Goal: Information Seeking & Learning: Check status

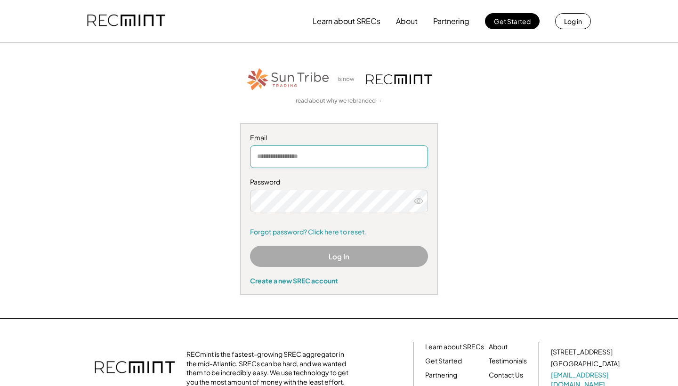
type input "**********"
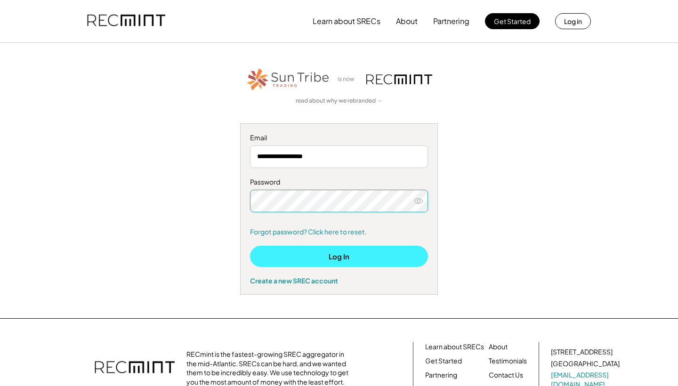
click at [335, 254] on button "Log In" at bounding box center [339, 256] width 178 height 21
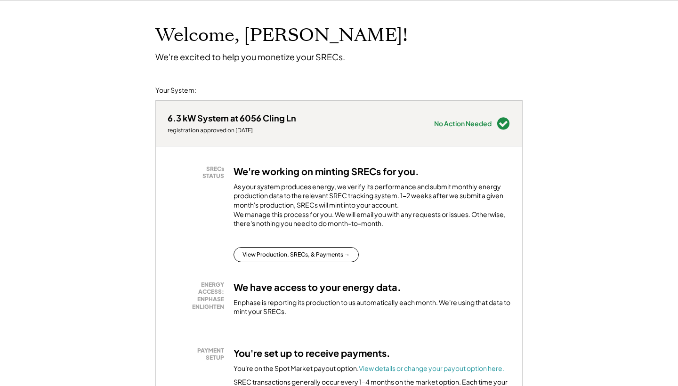
scroll to position [41, 0]
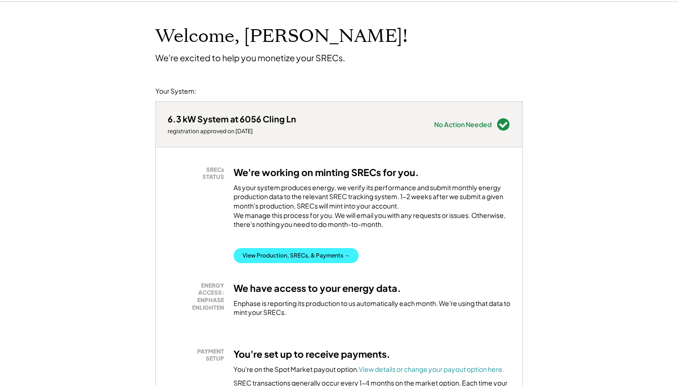
click at [296, 263] on button "View Production, SRECs, & Payments →" at bounding box center [295, 255] width 125 height 15
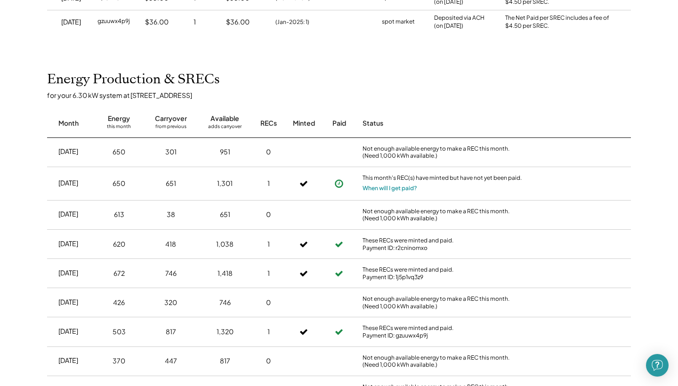
scroll to position [208, 0]
click at [392, 184] on button "When will I get paid?" at bounding box center [389, 188] width 55 height 9
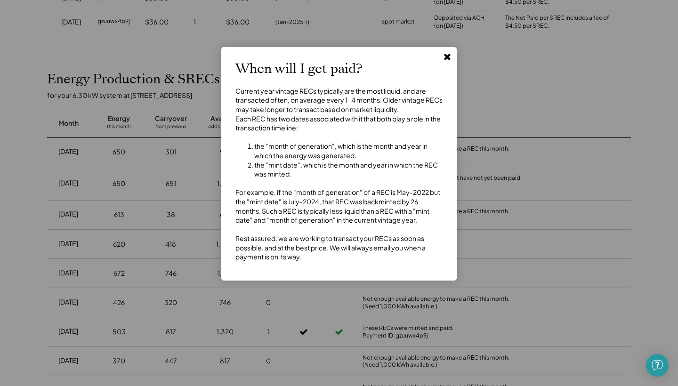
click at [448, 57] on use at bounding box center [447, 57] width 7 height 7
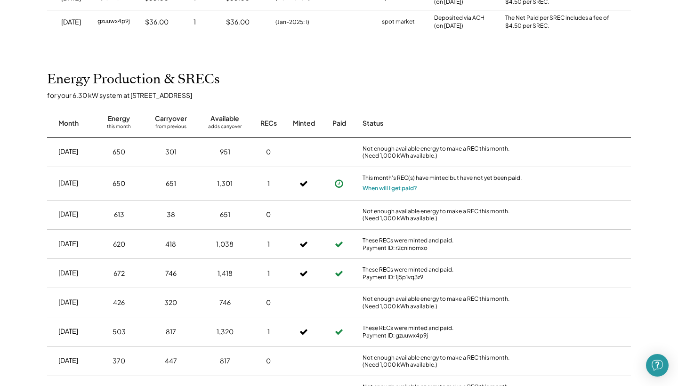
click at [338, 179] on icon at bounding box center [338, 183] width 9 height 9
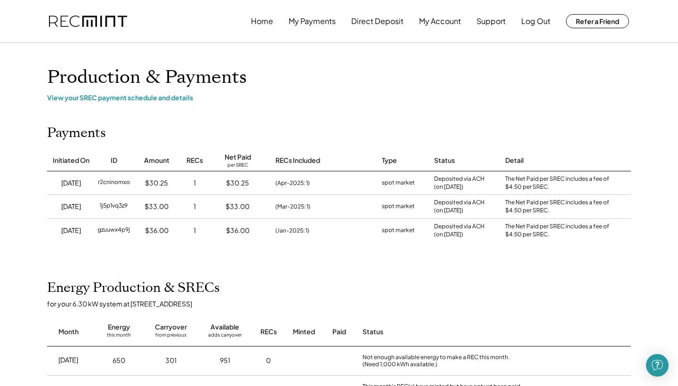
scroll to position [0, 0]
click at [310, 23] on button "My Payments" at bounding box center [311, 21] width 47 height 19
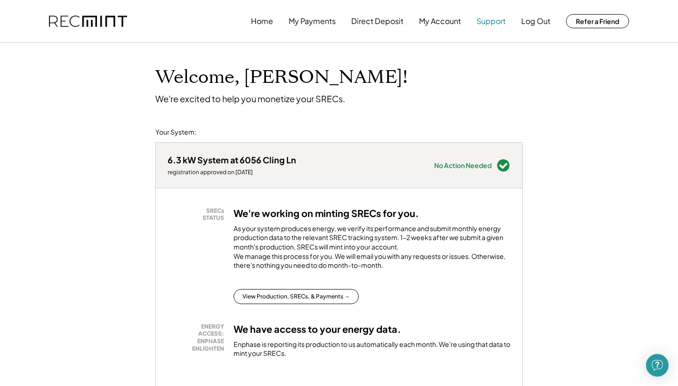
click at [496, 24] on button "Support" at bounding box center [490, 21] width 29 height 19
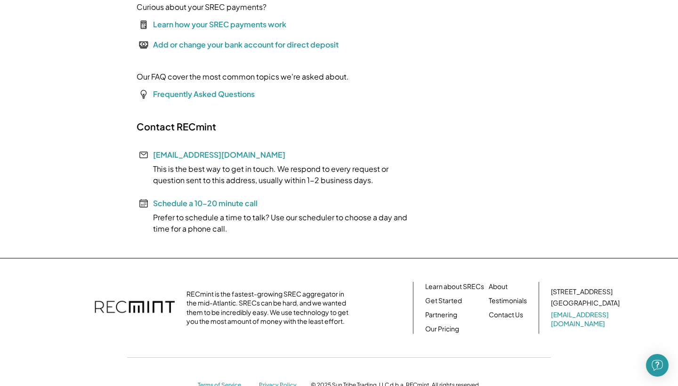
scroll to position [160, 0]
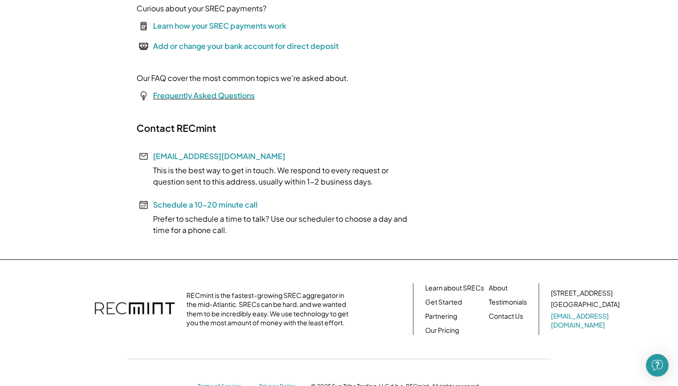
click at [208, 95] on font "Frequently Asked Questions" at bounding box center [204, 95] width 102 height 10
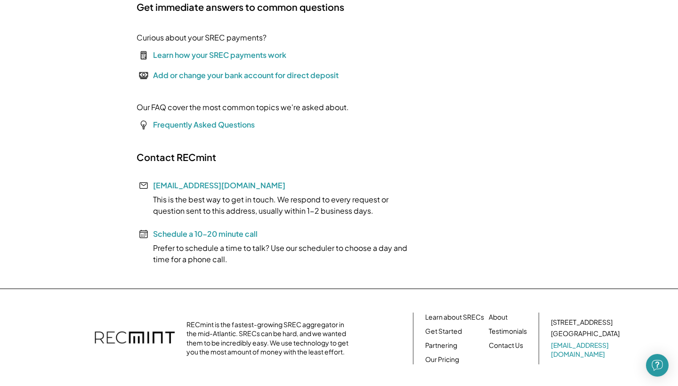
scroll to position [133, 0]
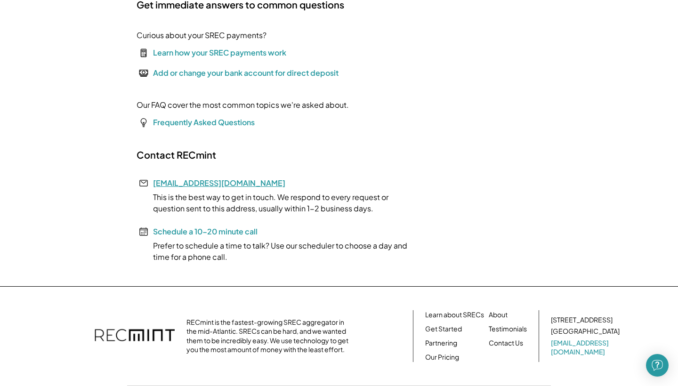
click at [181, 183] on link "[EMAIL_ADDRESS][DOMAIN_NAME]" at bounding box center [219, 183] width 132 height 10
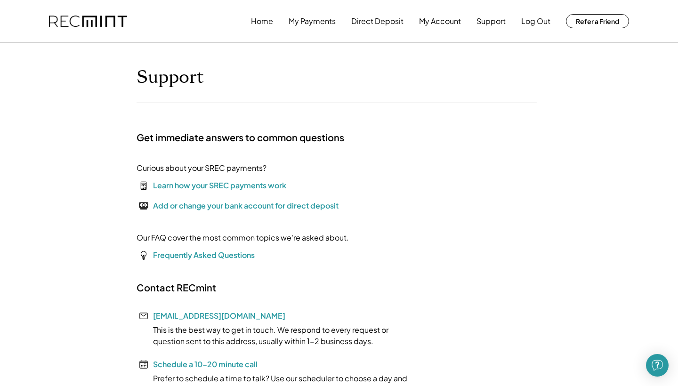
scroll to position [0, 0]
click at [432, 22] on button "My Account" at bounding box center [440, 21] width 42 height 19
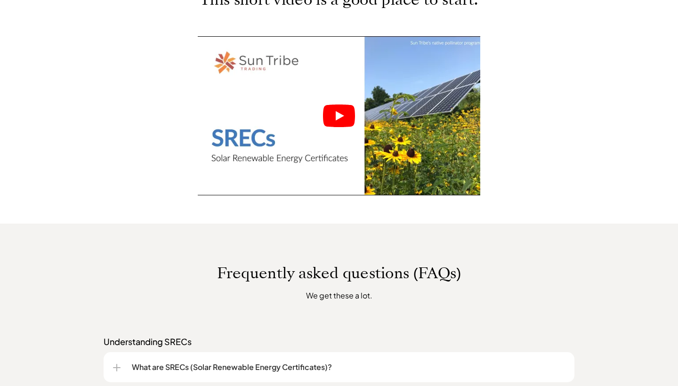
scroll to position [424, 0]
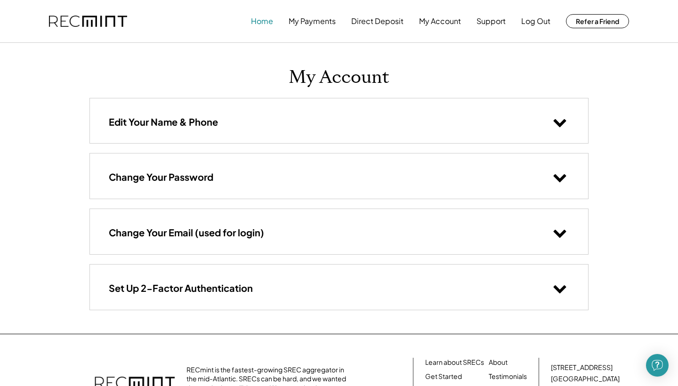
click at [261, 23] on button "Home" at bounding box center [262, 21] width 22 height 19
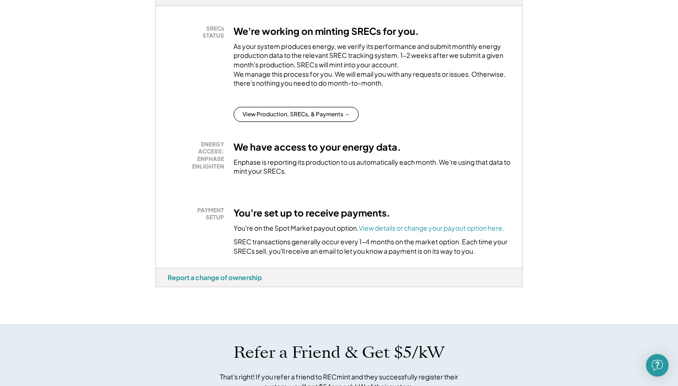
scroll to position [181, 0]
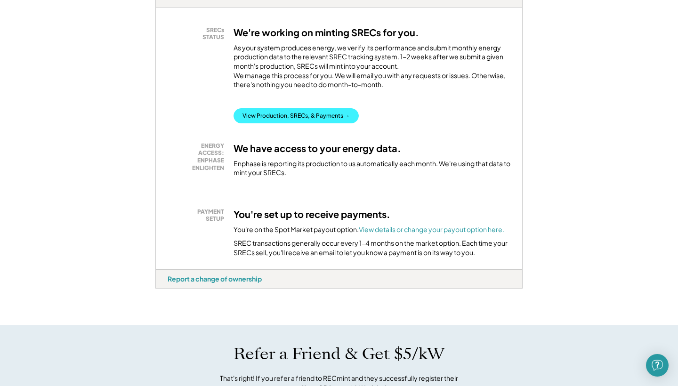
click at [301, 123] on button "View Production, SRECs, & Payments →" at bounding box center [295, 115] width 125 height 15
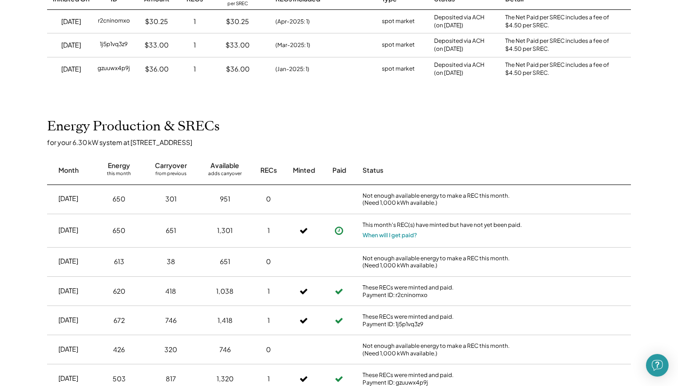
scroll to position [177, 0]
